Goal: Information Seeking & Learning: Learn about a topic

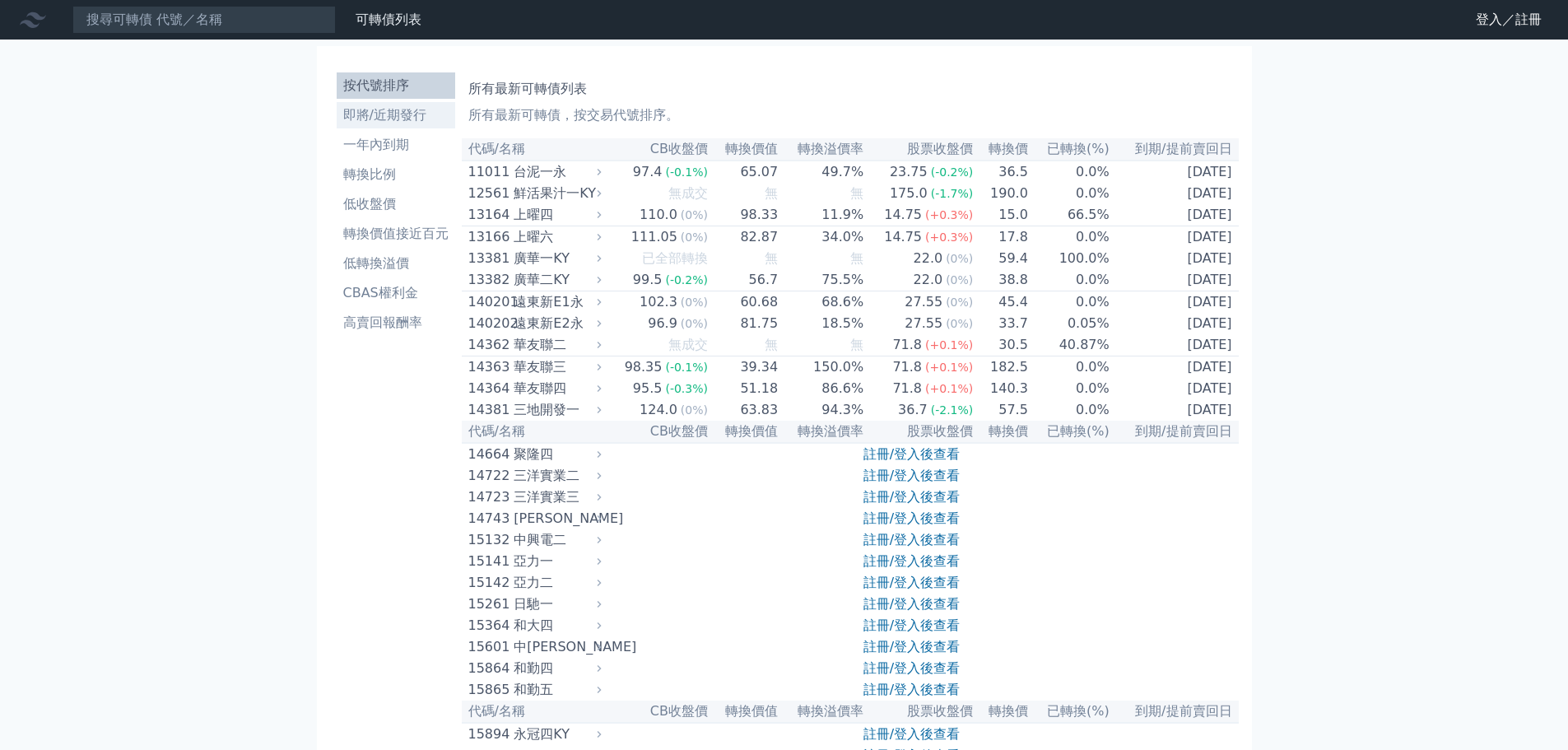
click at [419, 118] on li "即將/近期發行" at bounding box center [396, 114] width 119 height 19
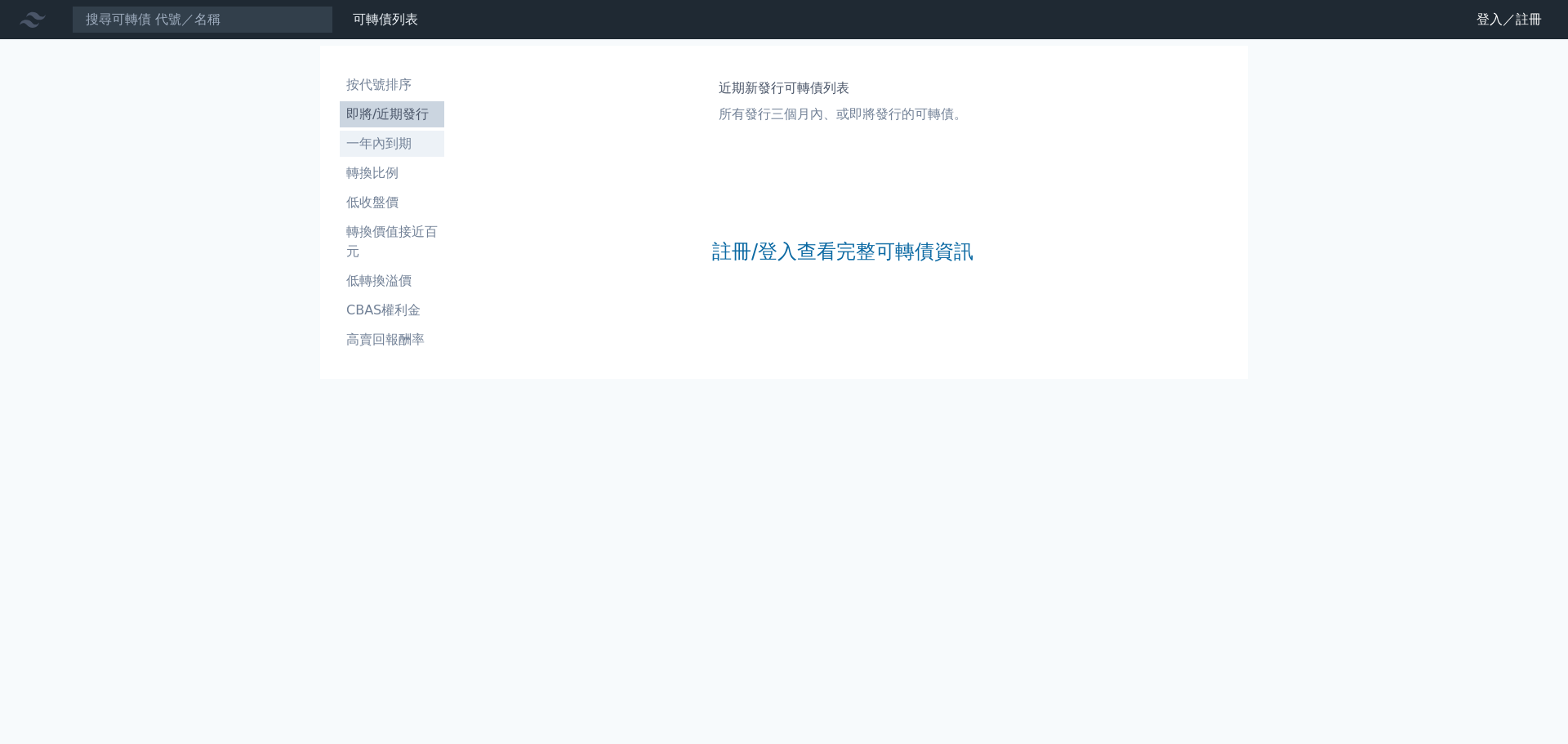
click at [406, 137] on li "一年內到期" at bounding box center [391, 143] width 104 height 19
click at [389, 73] on link "按代號排序" at bounding box center [391, 85] width 104 height 26
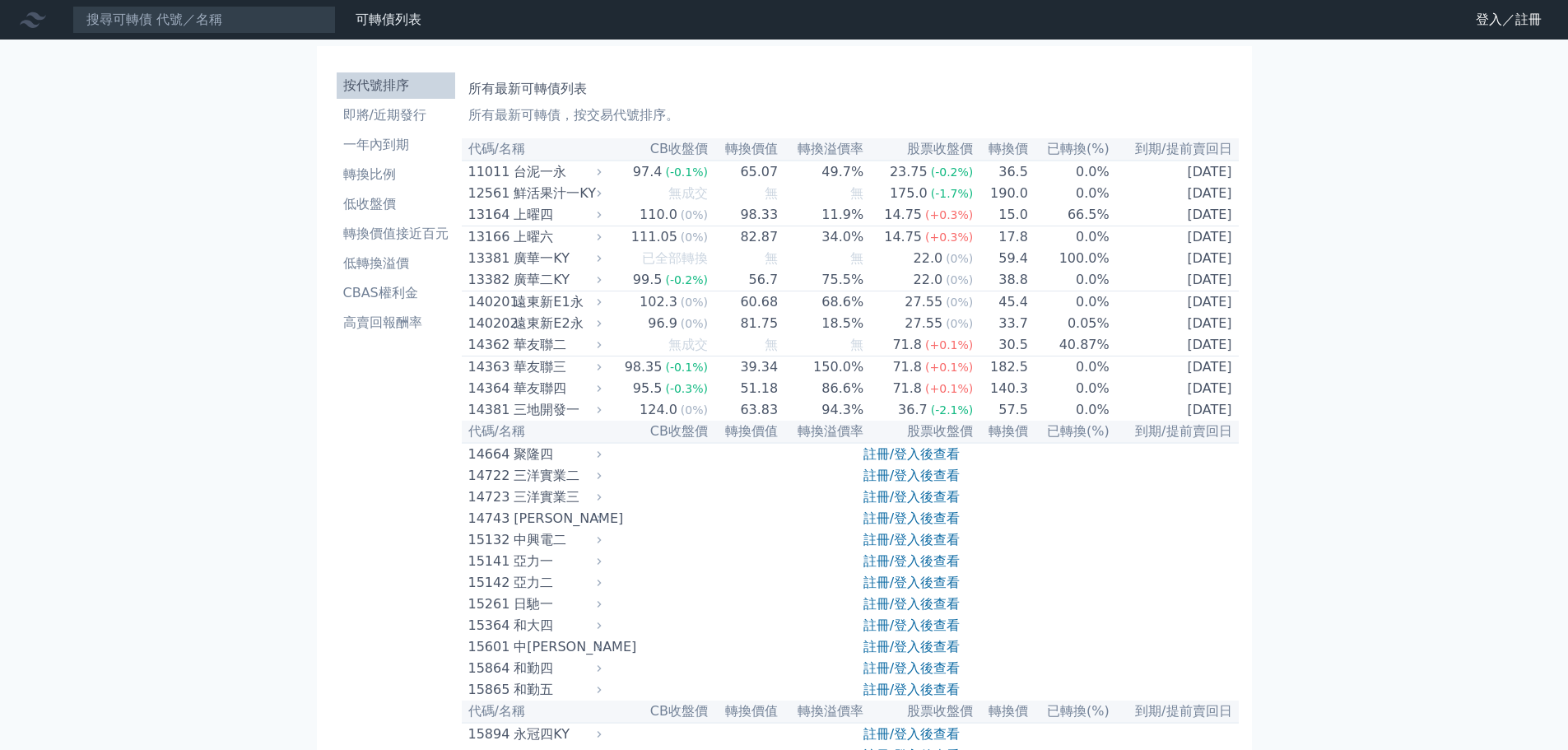
scroll to position [7563, 0]
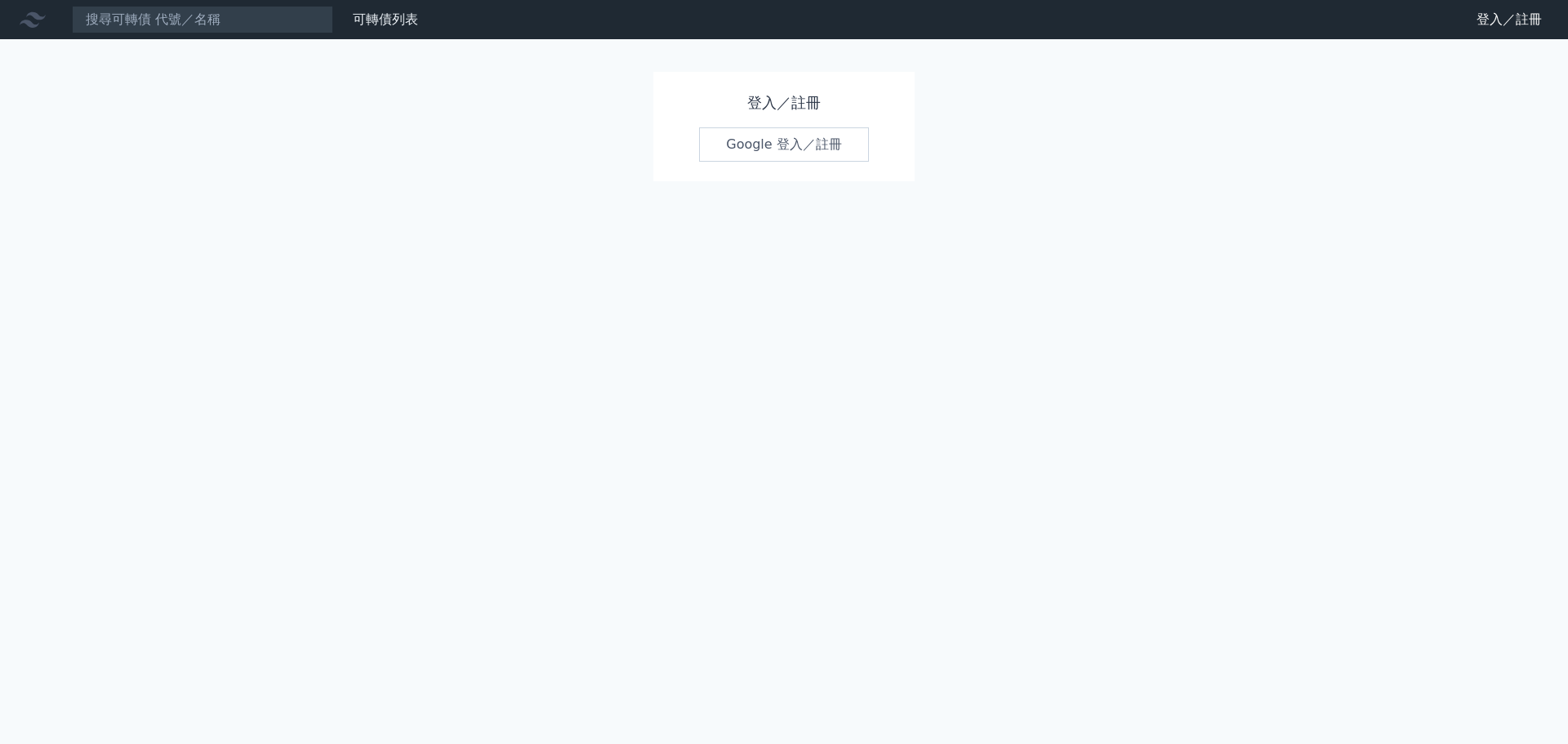
click at [777, 141] on link "Google 登入／註冊" at bounding box center [784, 144] width 170 height 34
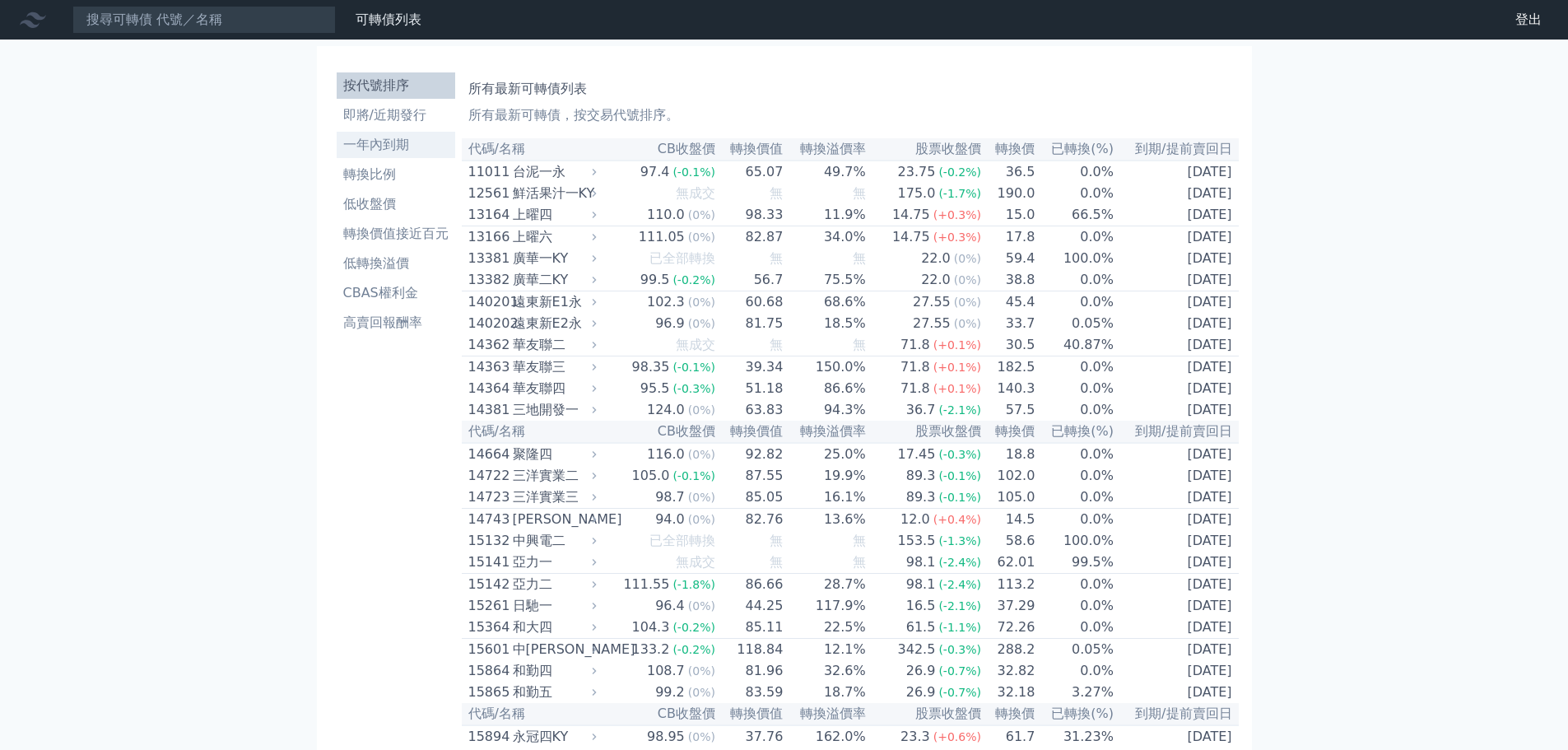
click at [400, 134] on link "一年內到期" at bounding box center [396, 145] width 119 height 26
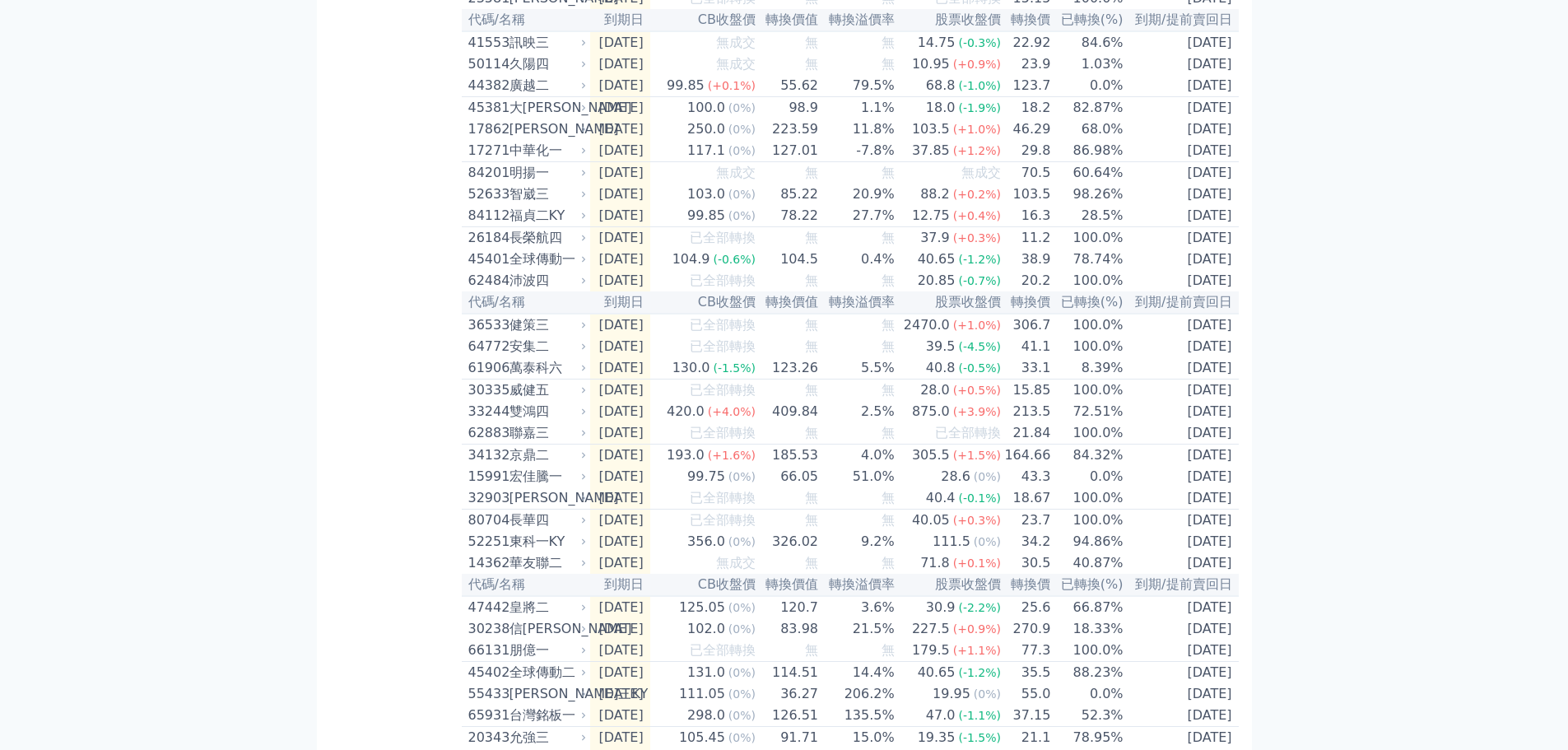
scroll to position [827, 0]
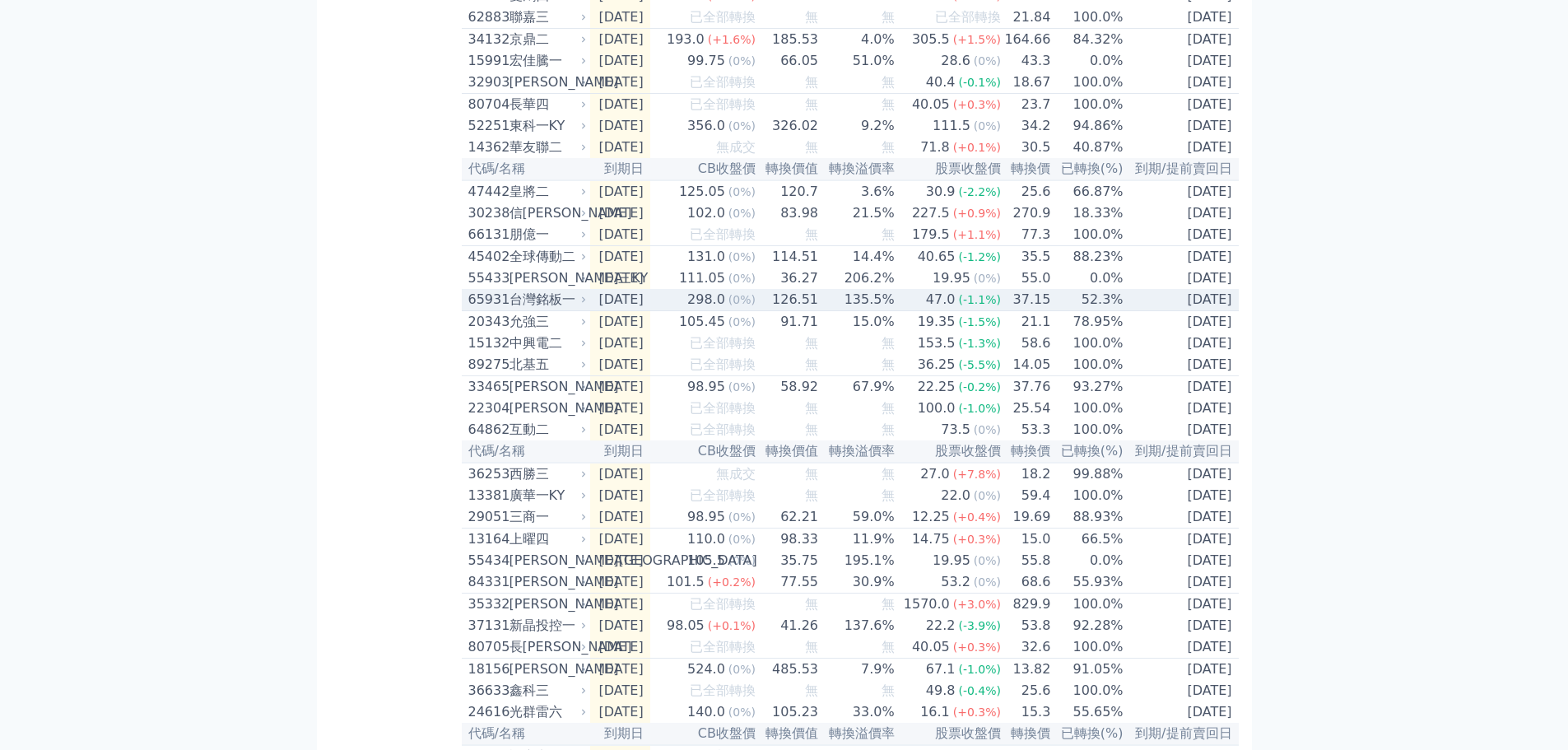
click at [559, 310] on div "台灣銘板一" at bounding box center [547, 299] width 75 height 19
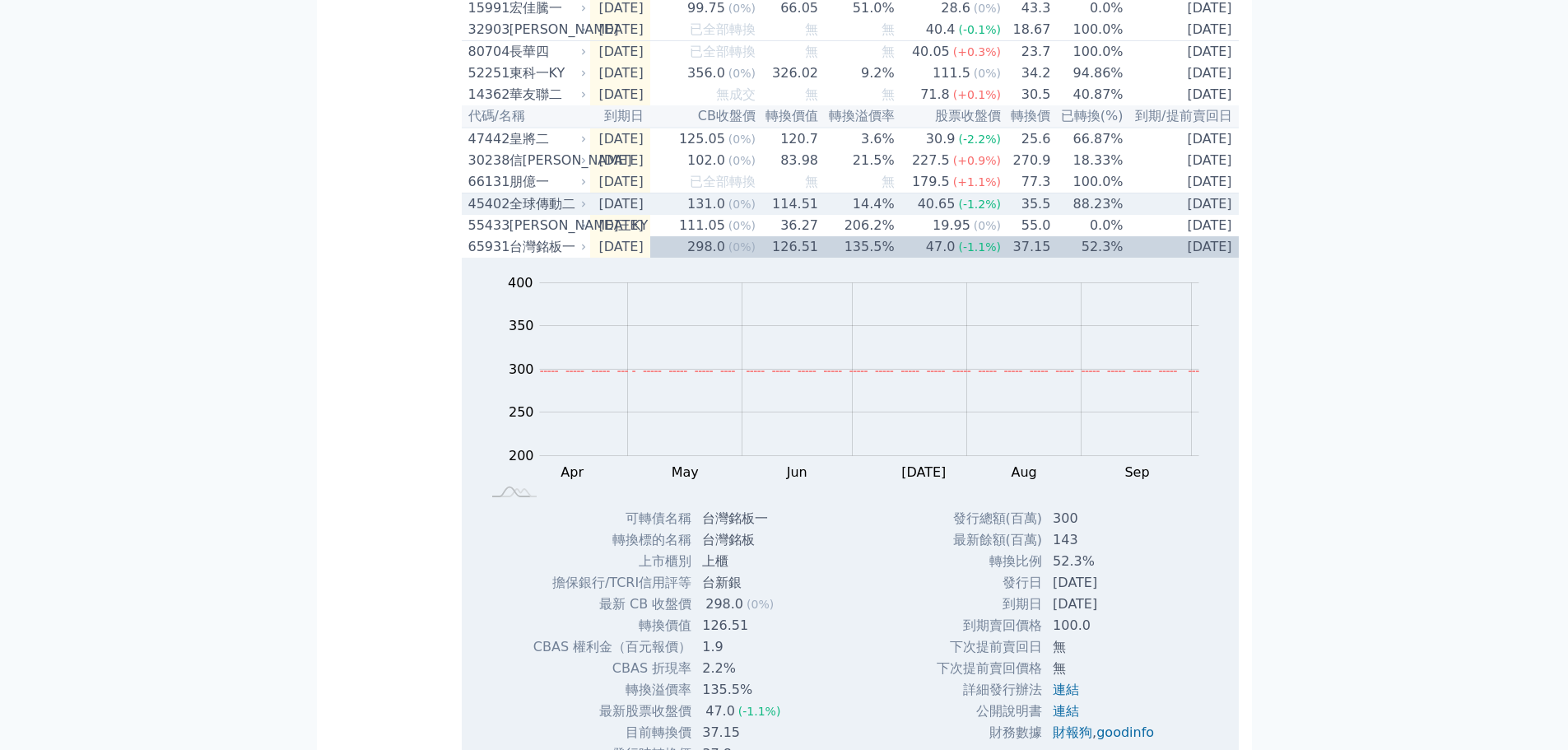
scroll to position [909, 0]
